Goal: Task Accomplishment & Management: Use online tool/utility

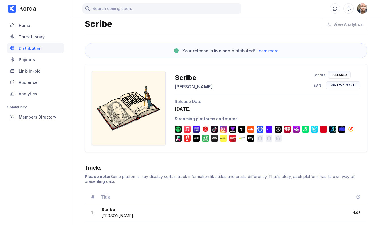
scroll to position [28, 0]
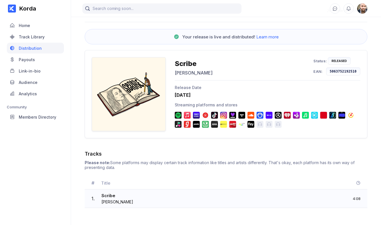
click at [142, 199] on div "1 . Scribe [PERSON_NAME] 4:08" at bounding box center [226, 198] width 283 height 18
drag, startPoint x: 123, startPoint y: 192, endPoint x: 120, endPoint y: 193, distance: 3.0
click at [122, 192] on div "1 . Scribe [PERSON_NAME] 4:08" at bounding box center [226, 198] width 283 height 18
click at [31, 35] on div "Track Library" at bounding box center [32, 36] width 26 height 5
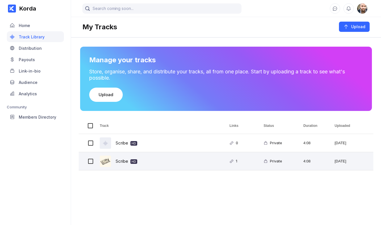
click at [123, 163] on div "Scribe HD" at bounding box center [127, 160] width 22 height 13
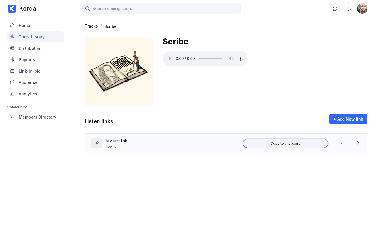
click at [287, 144] on div "Copy to clipboard" at bounding box center [286, 143] width 30 height 5
